Goal: Task Accomplishment & Management: Use online tool/utility

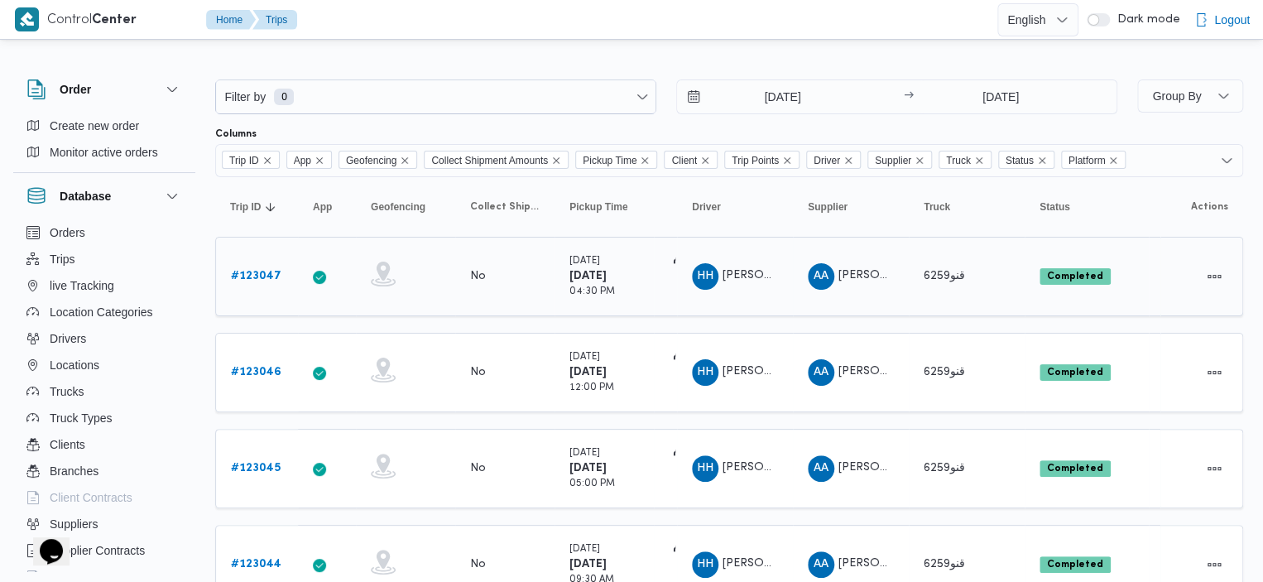
click at [248, 272] on b "# 123047" at bounding box center [256, 276] width 50 height 11
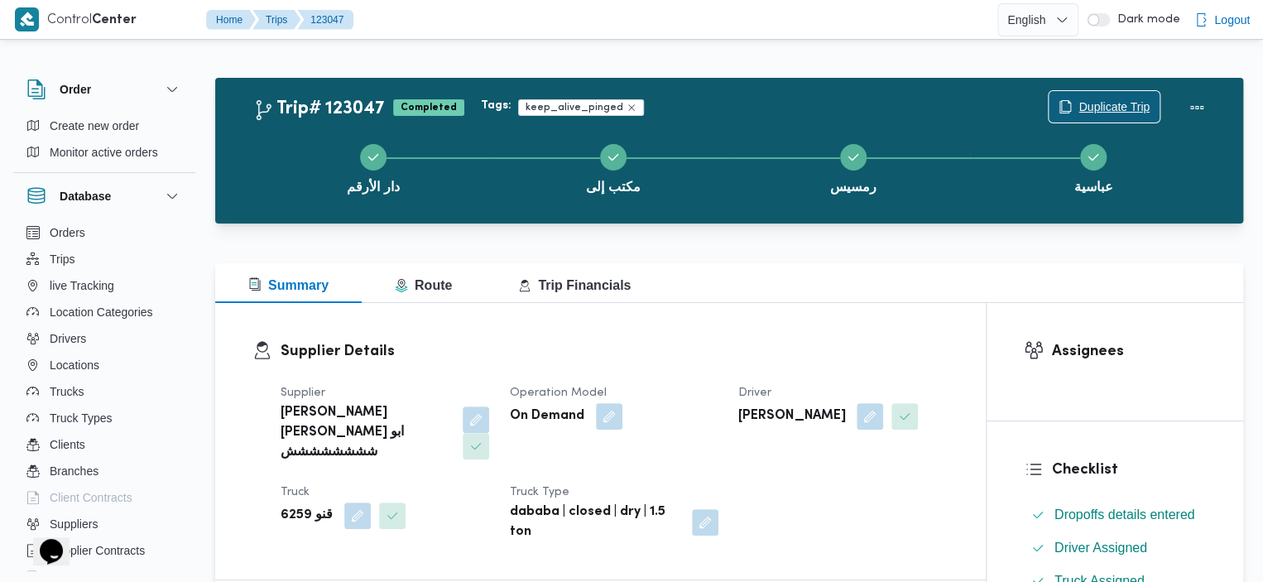
click at [1112, 99] on span "Duplicate Trip" at bounding box center [1113, 107] width 71 height 20
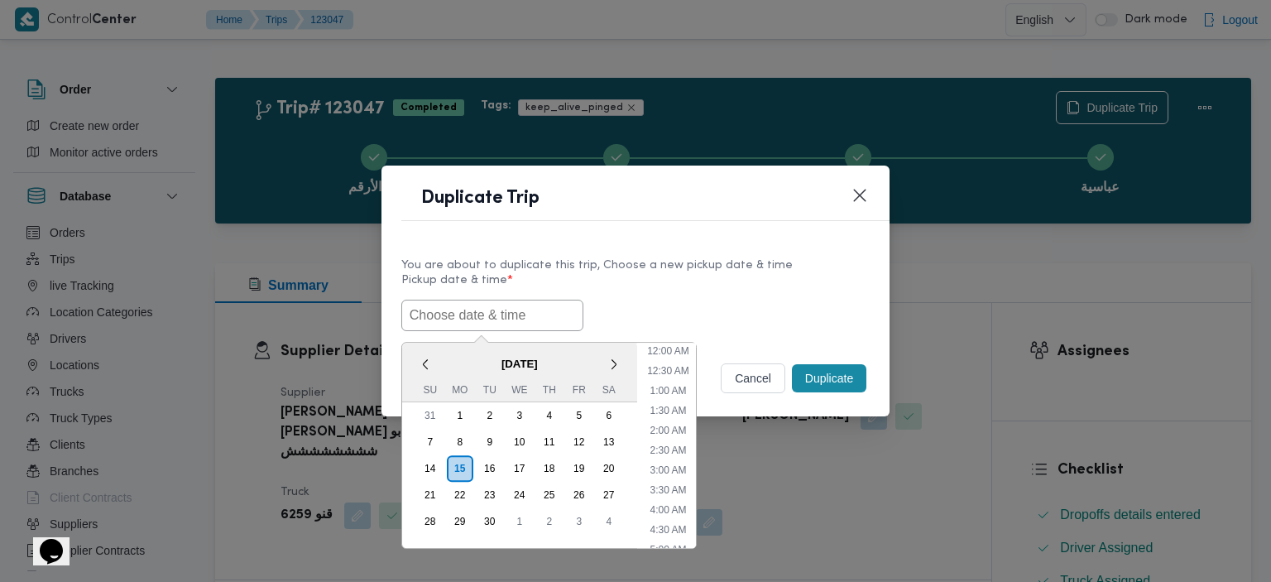
click at [526, 310] on input "text" at bounding box center [492, 315] width 182 height 31
click at [490, 466] on div "16" at bounding box center [489, 468] width 31 height 31
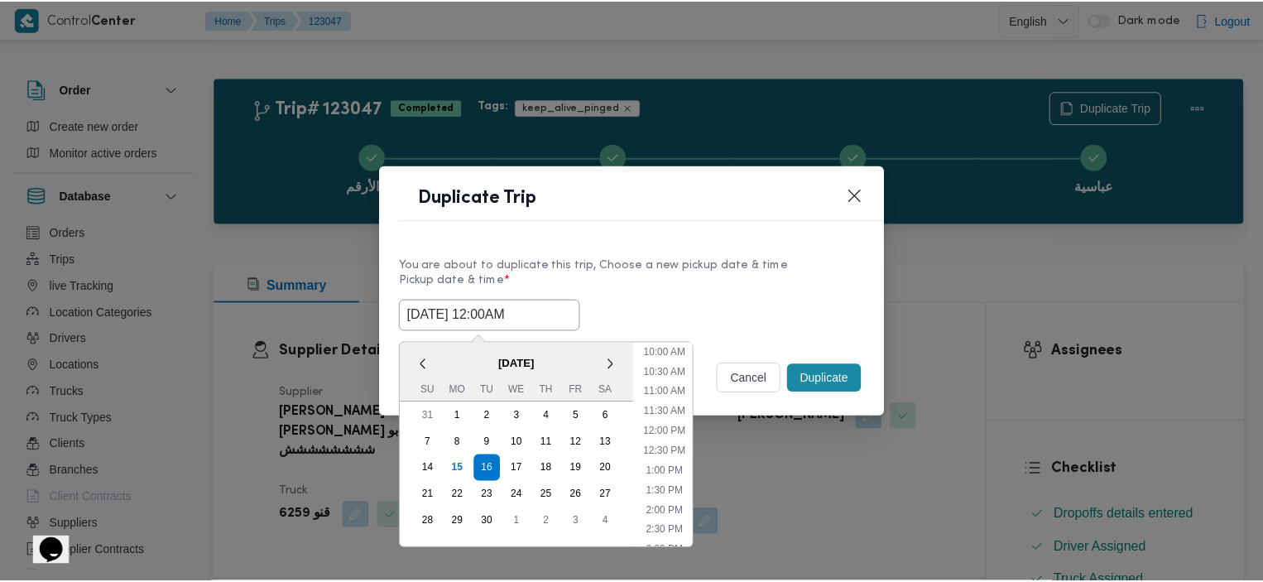
scroll to position [348, 0]
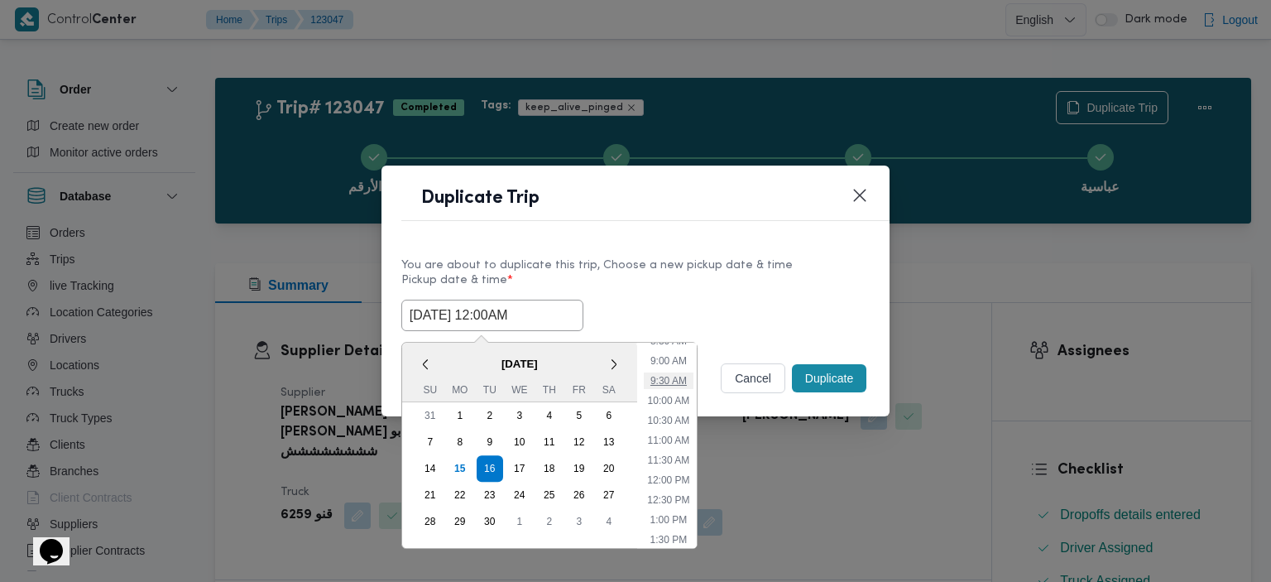
click at [653, 383] on li "9:30 AM" at bounding box center [669, 380] width 50 height 17
type input "[DATE] 9:30AM"
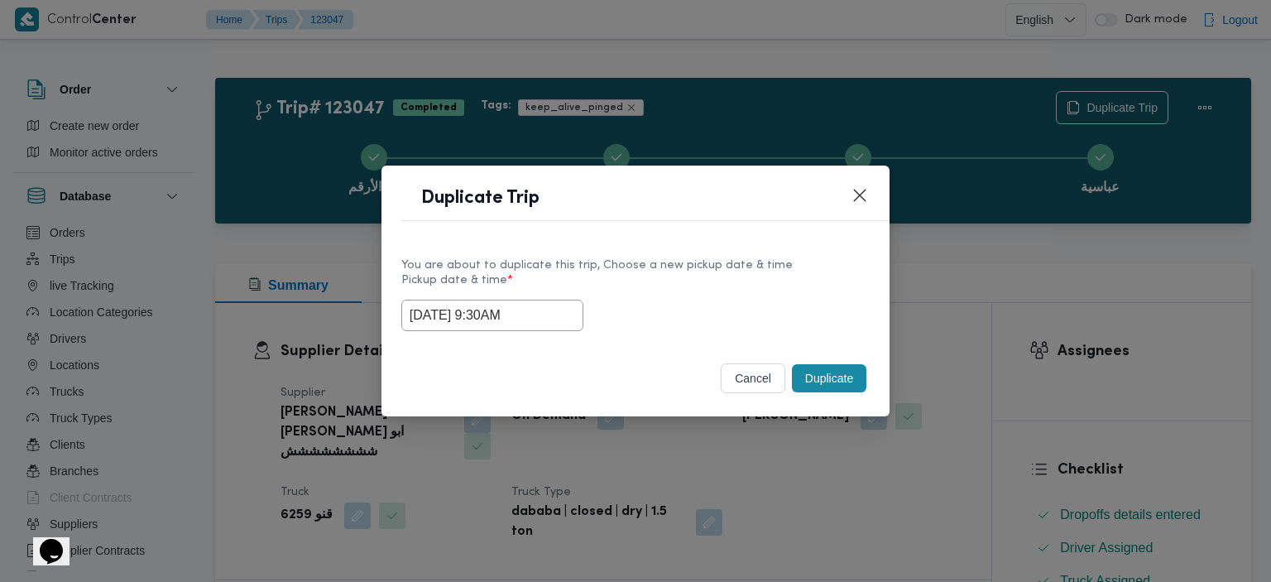
click at [834, 377] on button "Duplicate" at bounding box center [829, 378] width 74 height 28
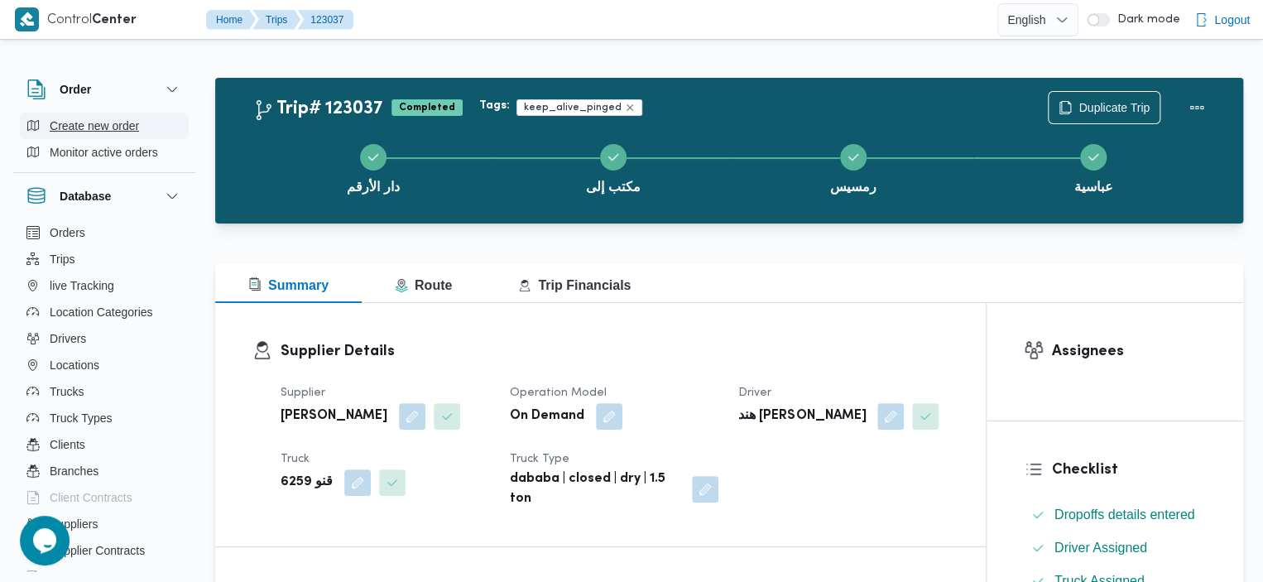
click at [113, 125] on span "Create new order" at bounding box center [94, 126] width 89 height 20
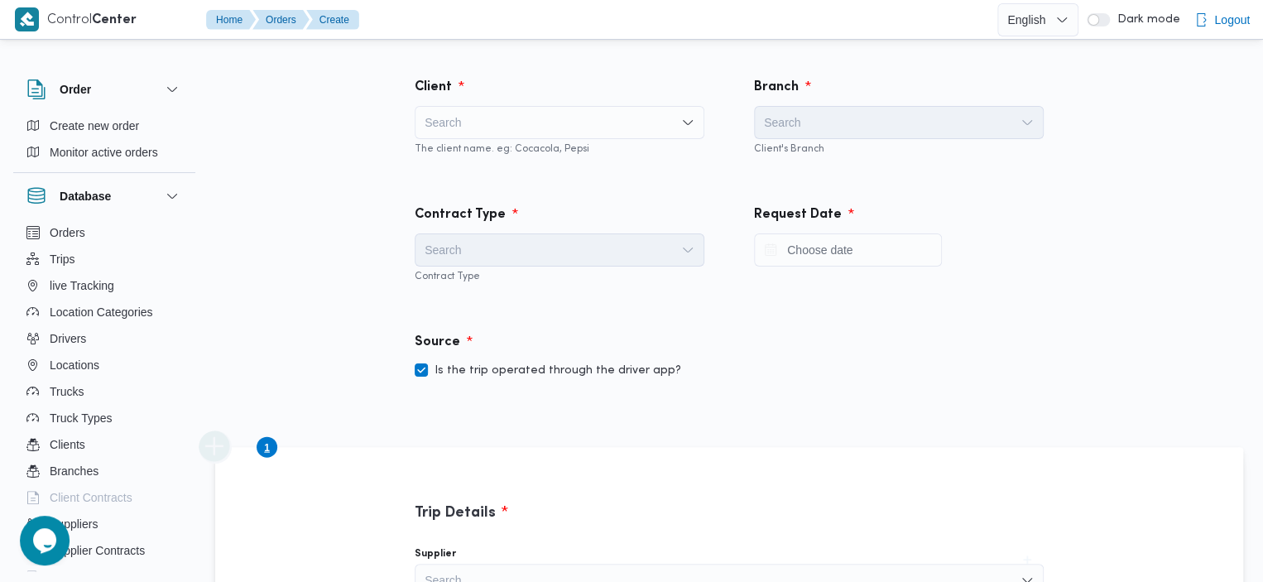
click at [601, 130] on div "Search" at bounding box center [560, 122] width 290 height 33
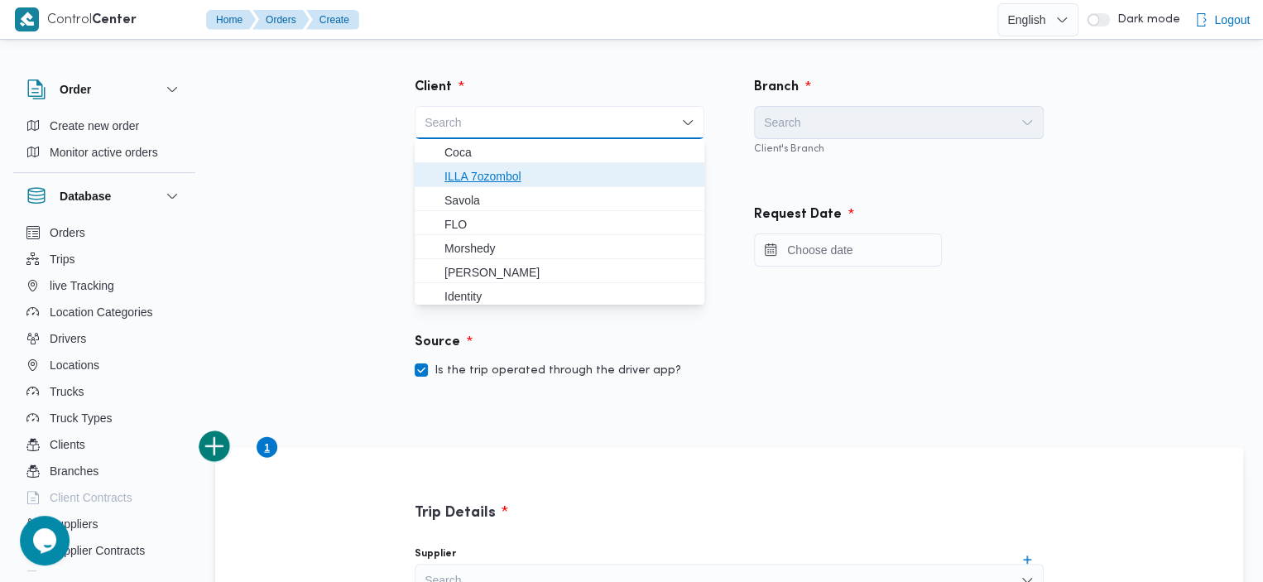
click at [500, 170] on span "ILLA 7ozombol" at bounding box center [569, 176] width 250 height 20
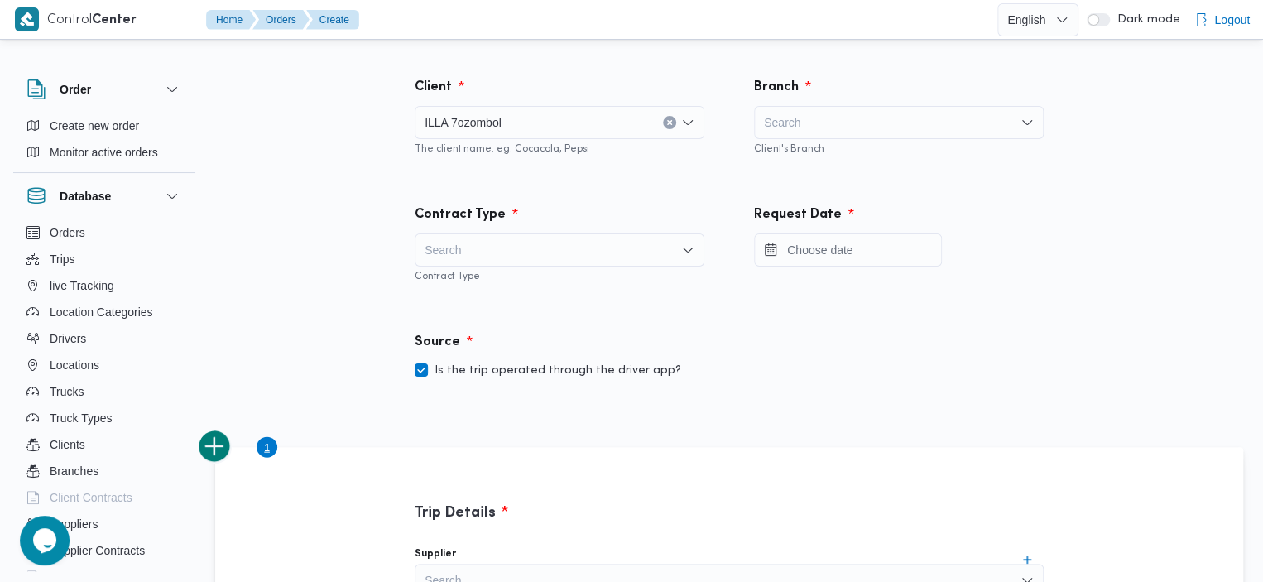
click at [836, 130] on div "Search" at bounding box center [899, 122] width 290 height 33
type input "]"
type input "د"
type input "dar"
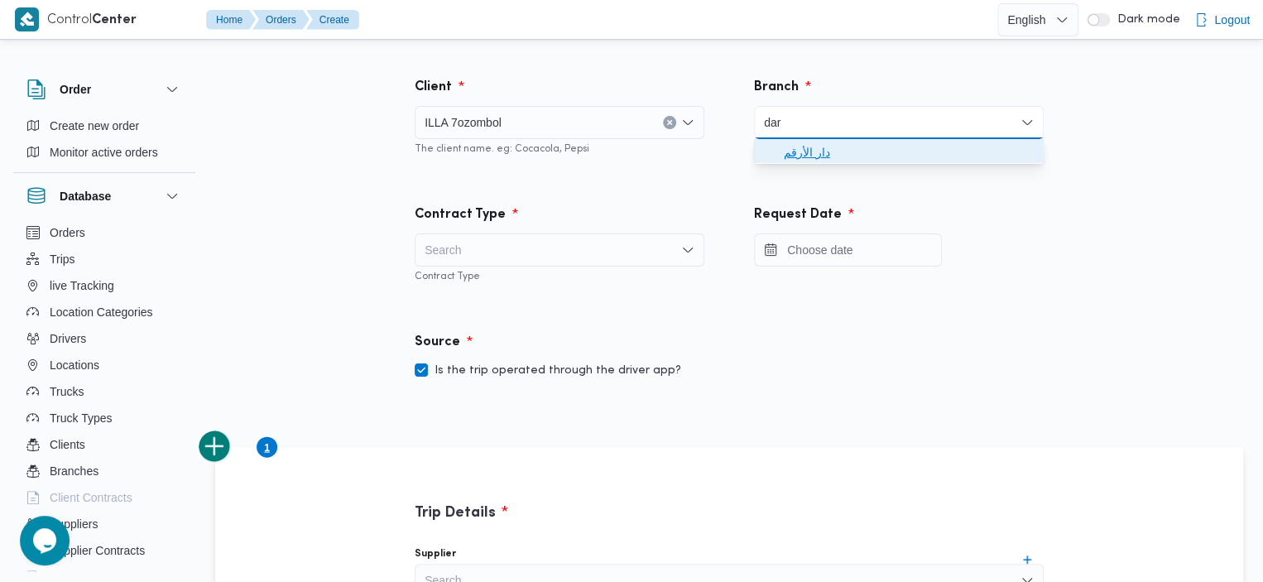
click at [796, 145] on span "دار الأرقم" at bounding box center [909, 152] width 250 height 20
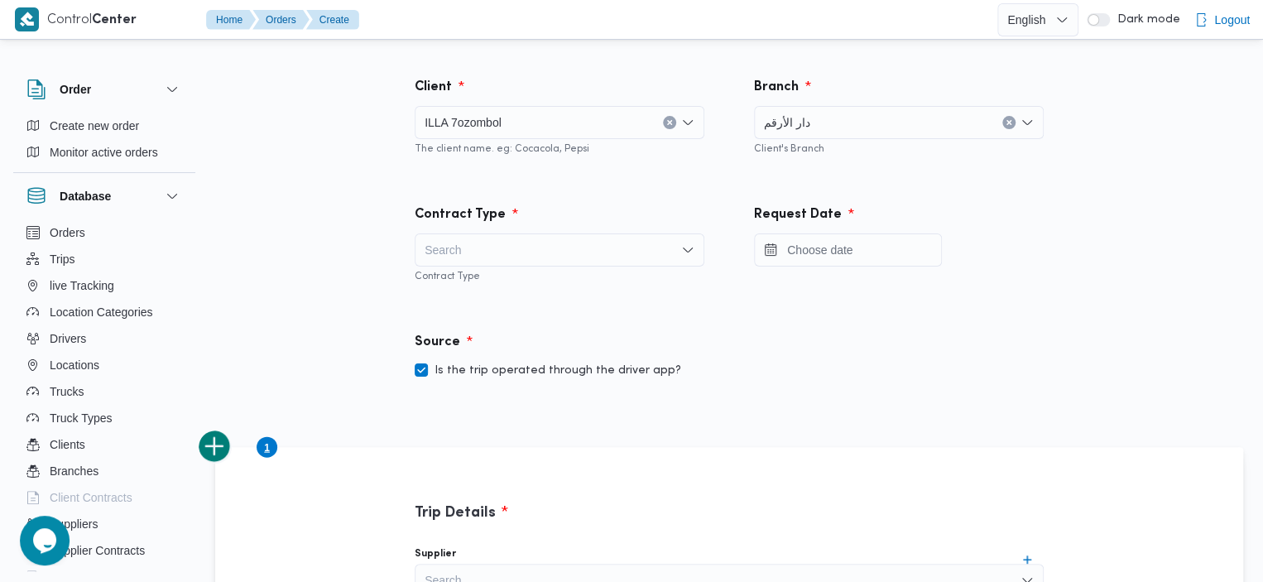
click at [516, 251] on div "Search" at bounding box center [560, 249] width 290 height 33
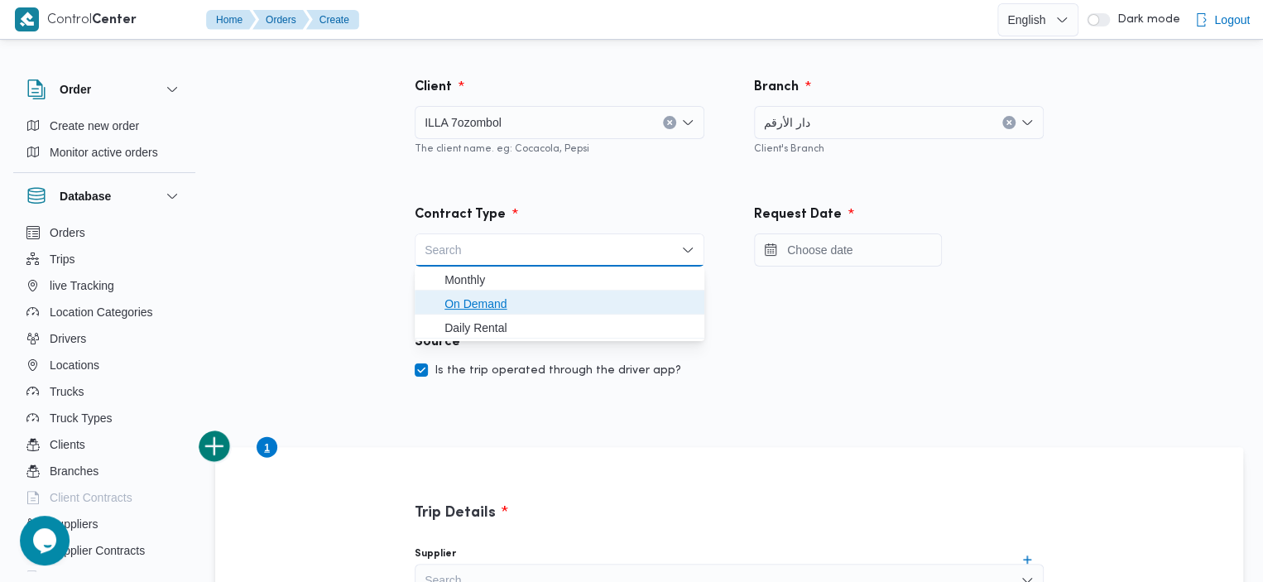
click at [520, 301] on span "On Demand" at bounding box center [569, 304] width 250 height 20
